Goal: Transaction & Acquisition: Book appointment/travel/reservation

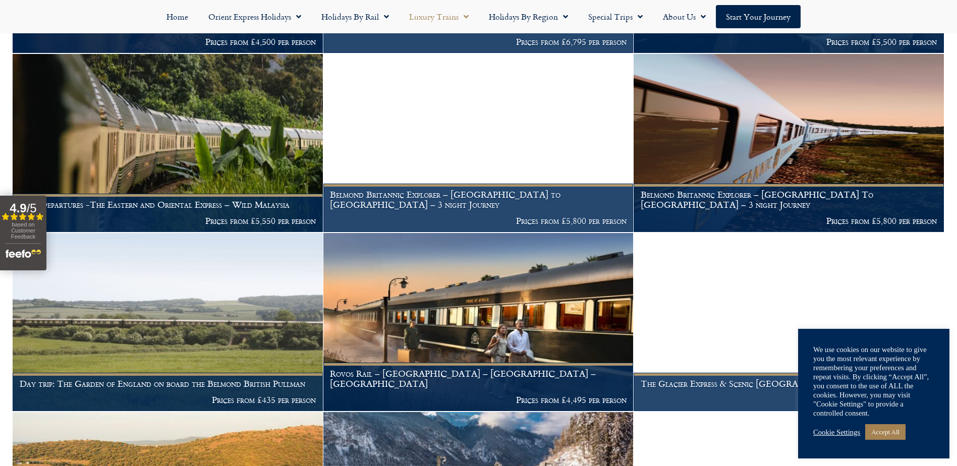
scroll to position [966, 0]
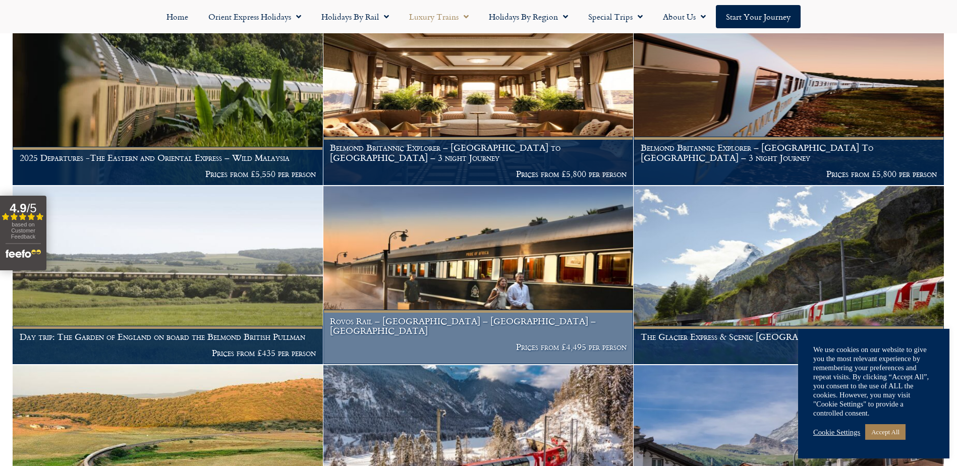
click at [532, 300] on img at bounding box center [478, 275] width 310 height 178
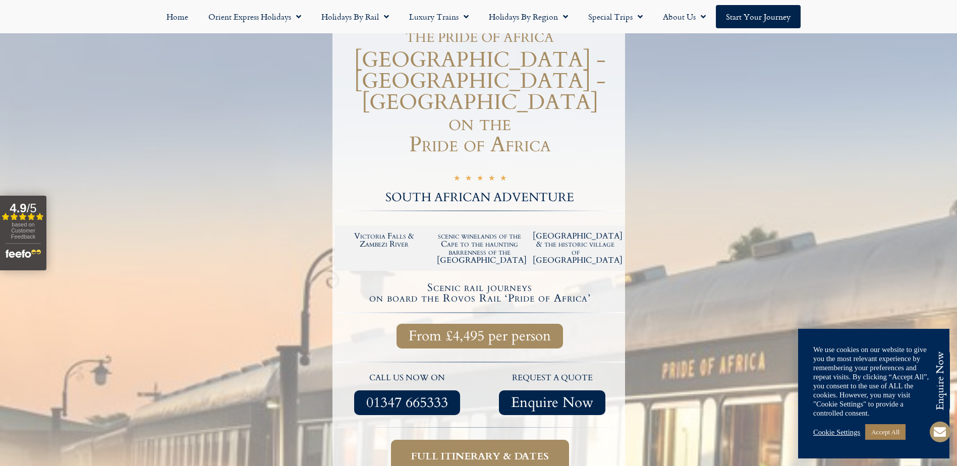
scroll to position [269, 0]
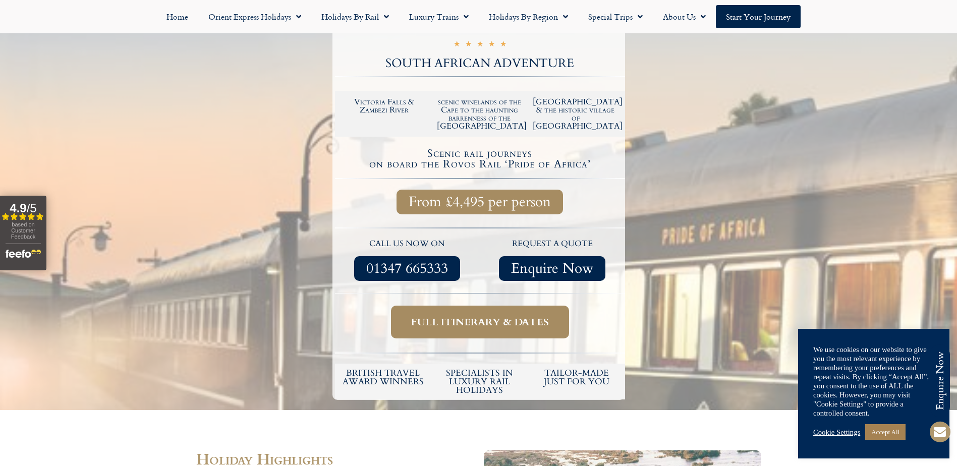
click at [512, 316] on span "Full itinerary & dates" at bounding box center [480, 322] width 138 height 13
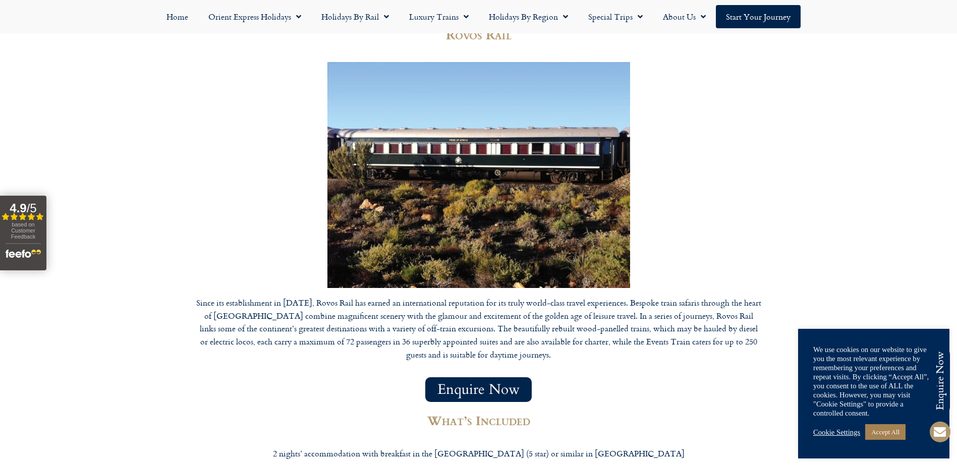
scroll to position [4269, 0]
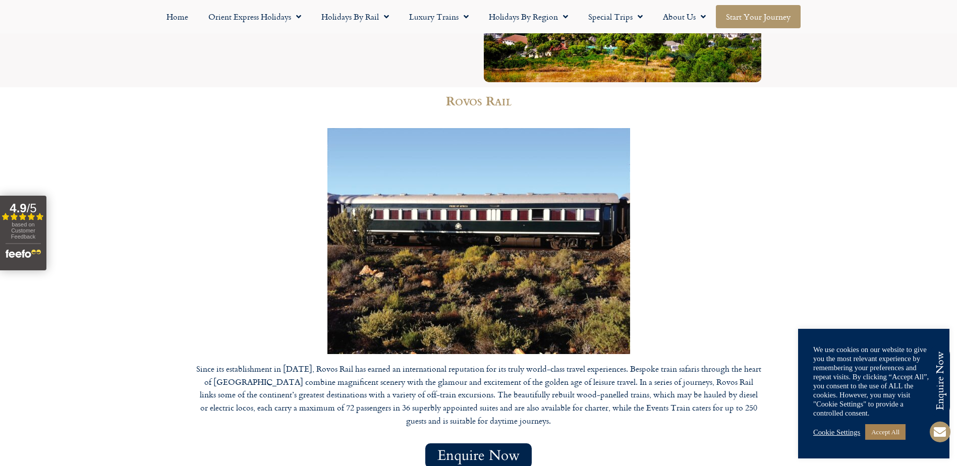
click at [747, 23] on link "Start your Journey" at bounding box center [758, 16] width 85 height 23
